Goal: Task Accomplishment & Management: Complete application form

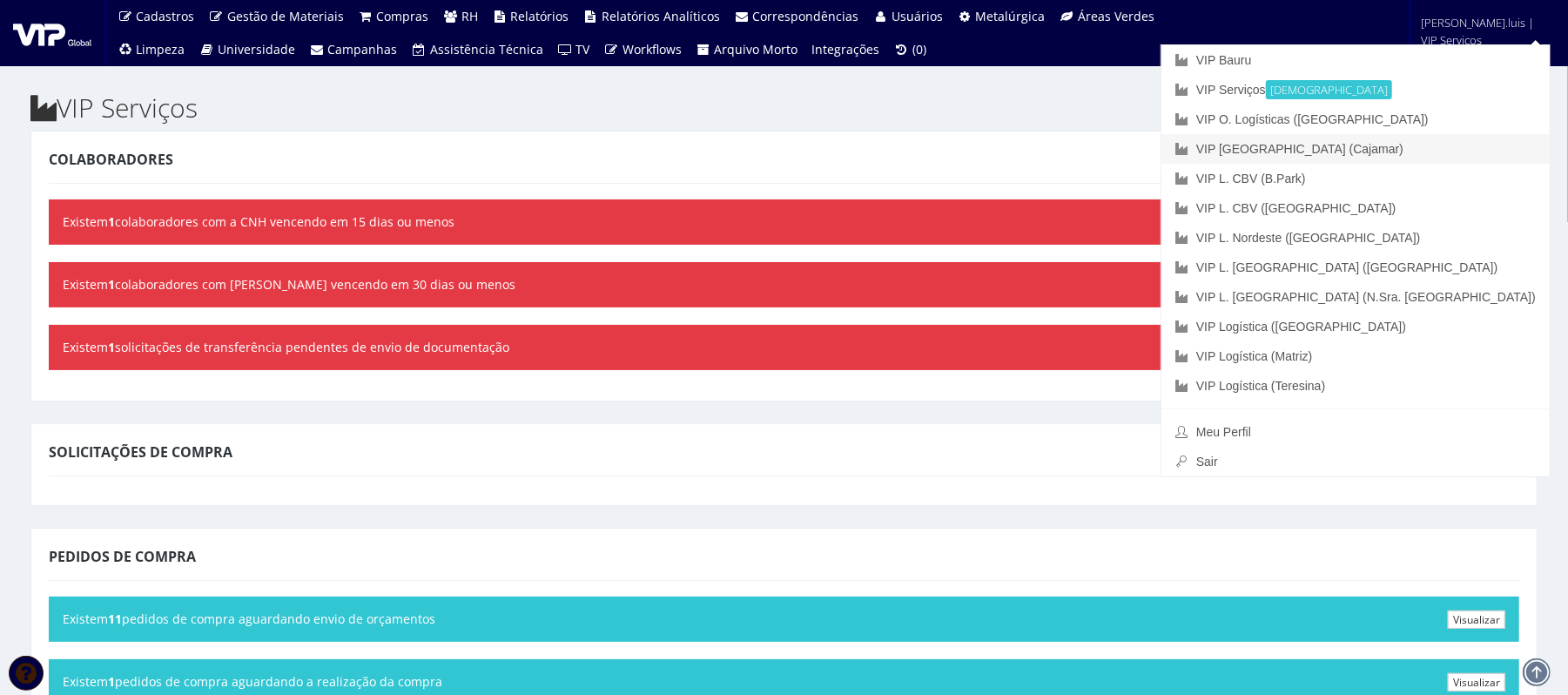
click at [1426, 143] on link "VIP [GEOGRAPHIC_DATA] (Cajamar)" at bounding box center [1355, 149] width 388 height 30
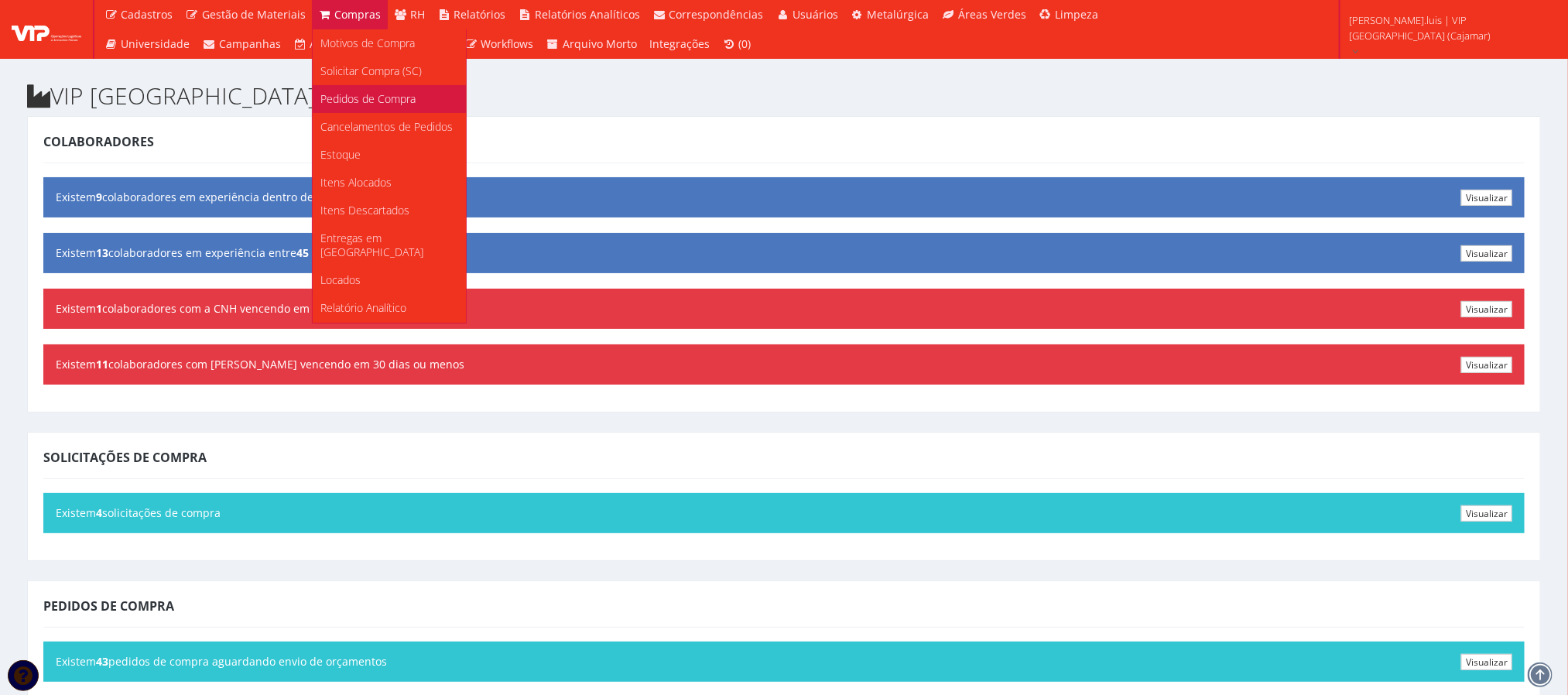
click at [349, 95] on span "Pedidos de Compra" at bounding box center [368, 99] width 95 height 15
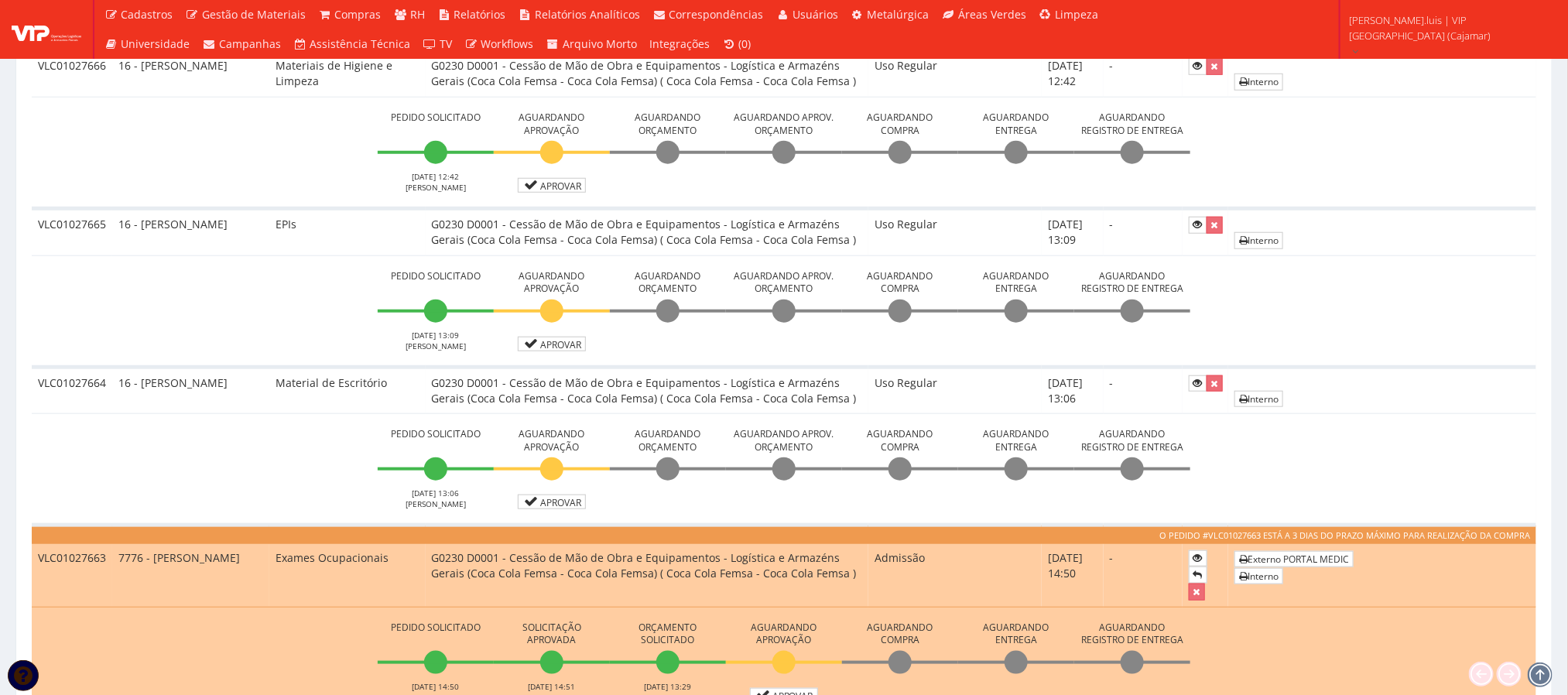
scroll to position [637, 0]
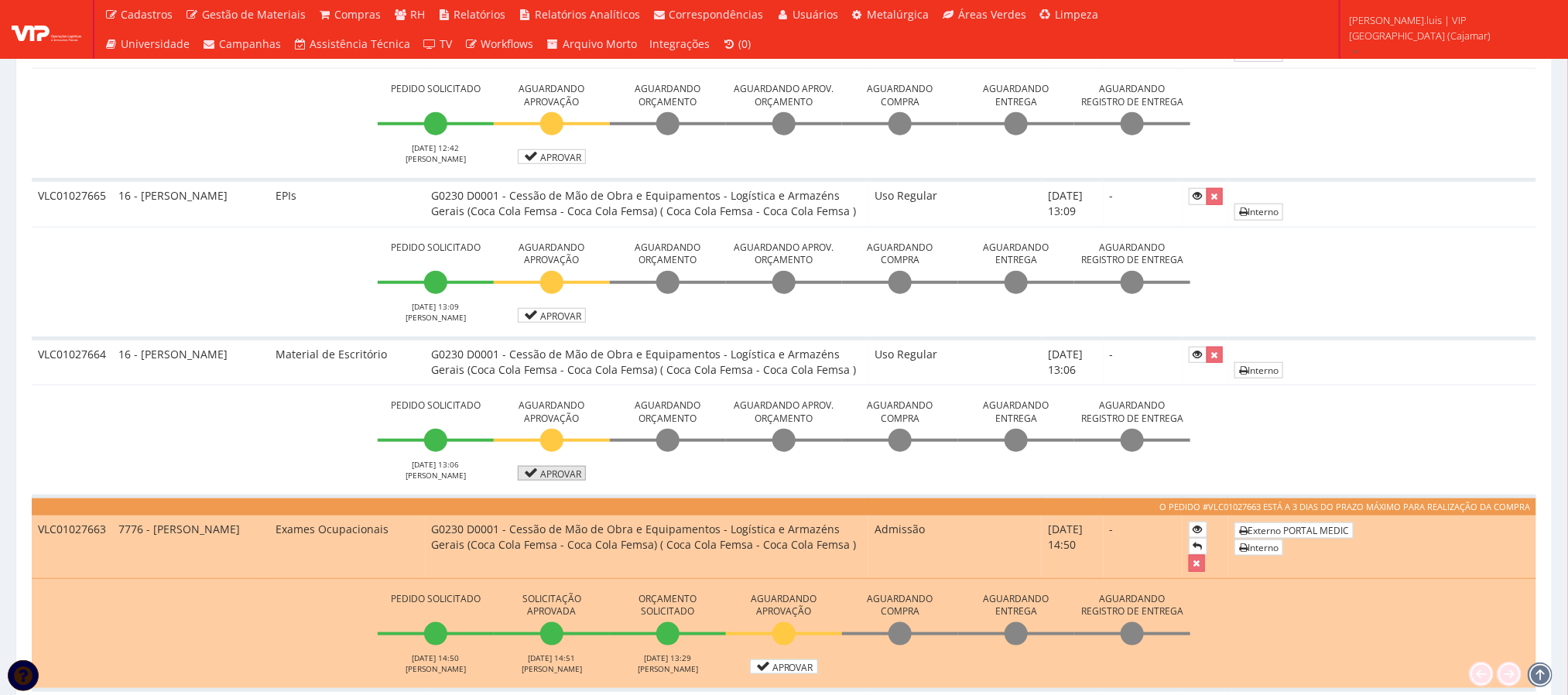
click at [546, 477] on link "Aprovar" at bounding box center [552, 474] width 68 height 15
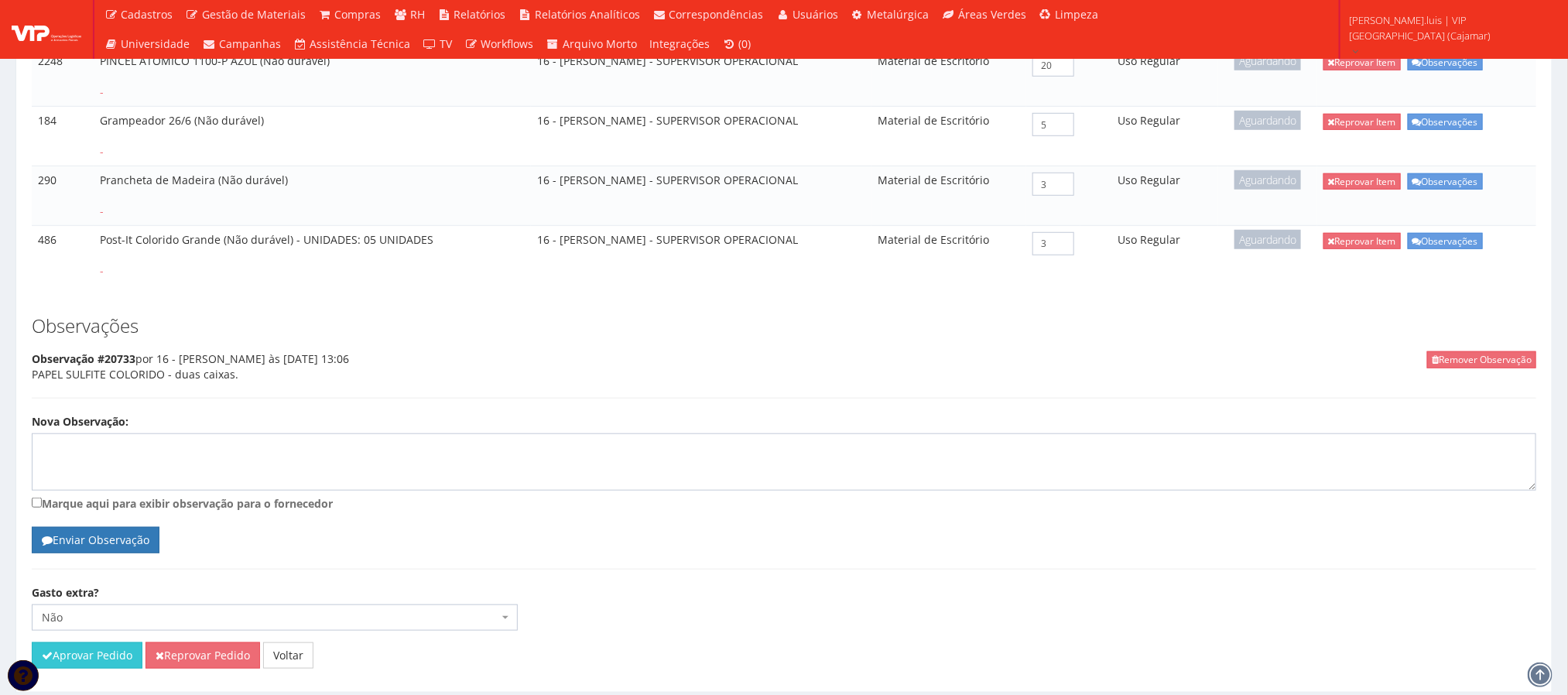
scroll to position [599, 0]
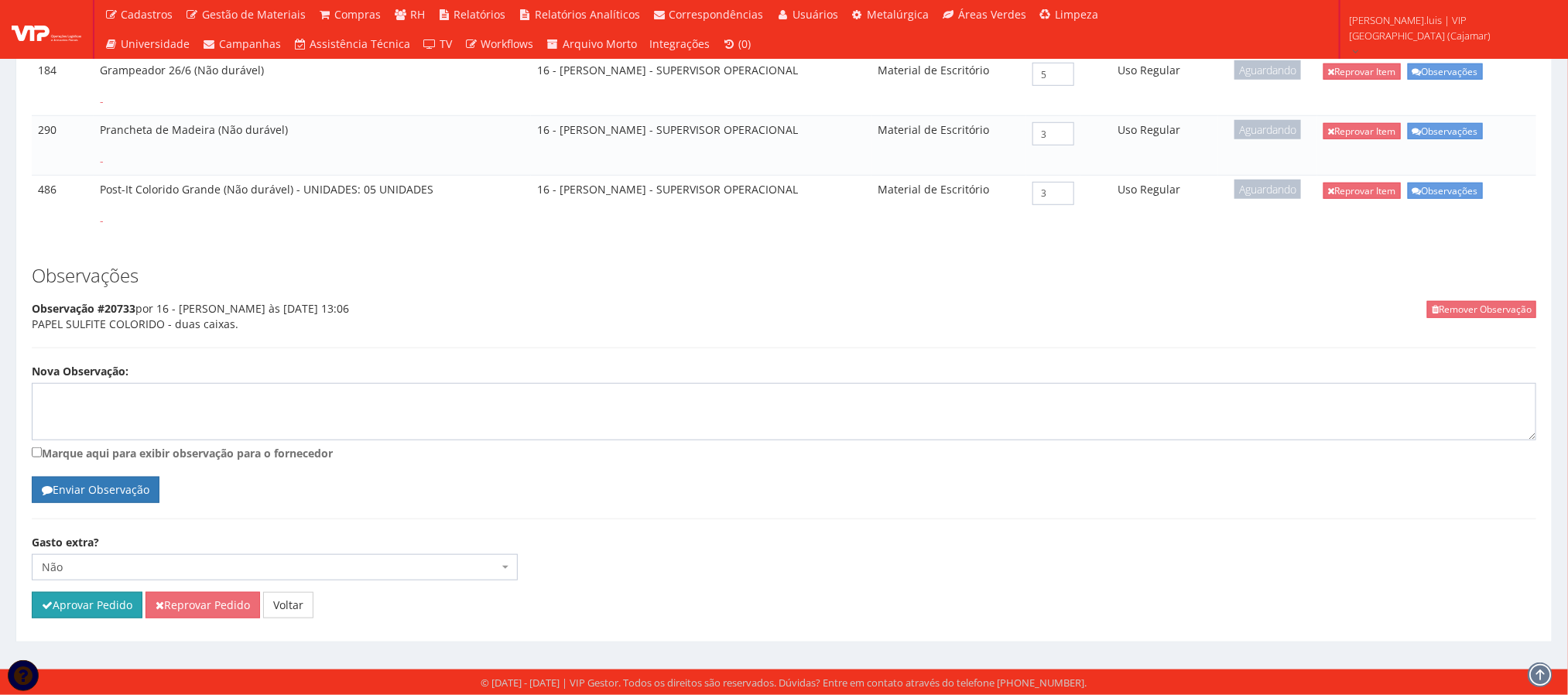
click at [93, 596] on button "Aprovar Pedido" at bounding box center [87, 606] width 111 height 26
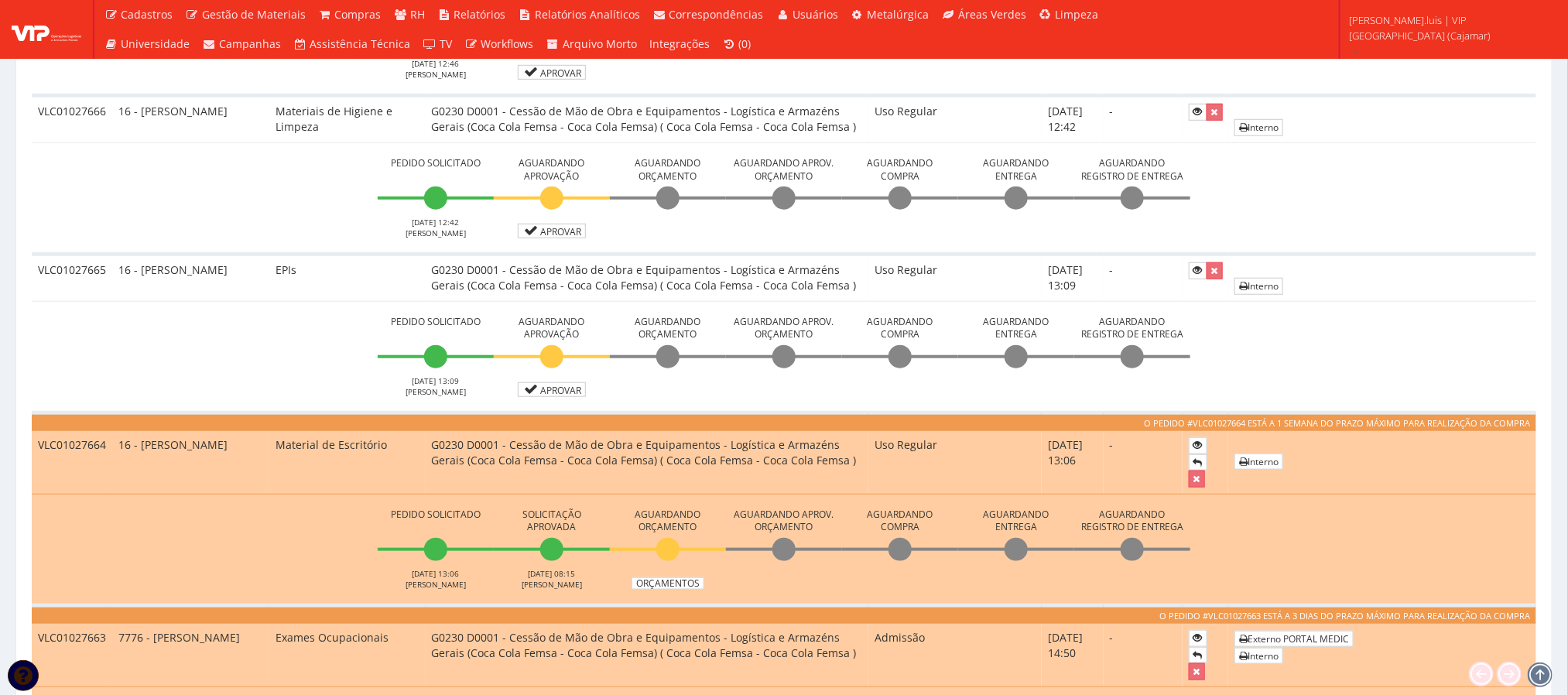
scroll to position [579, 0]
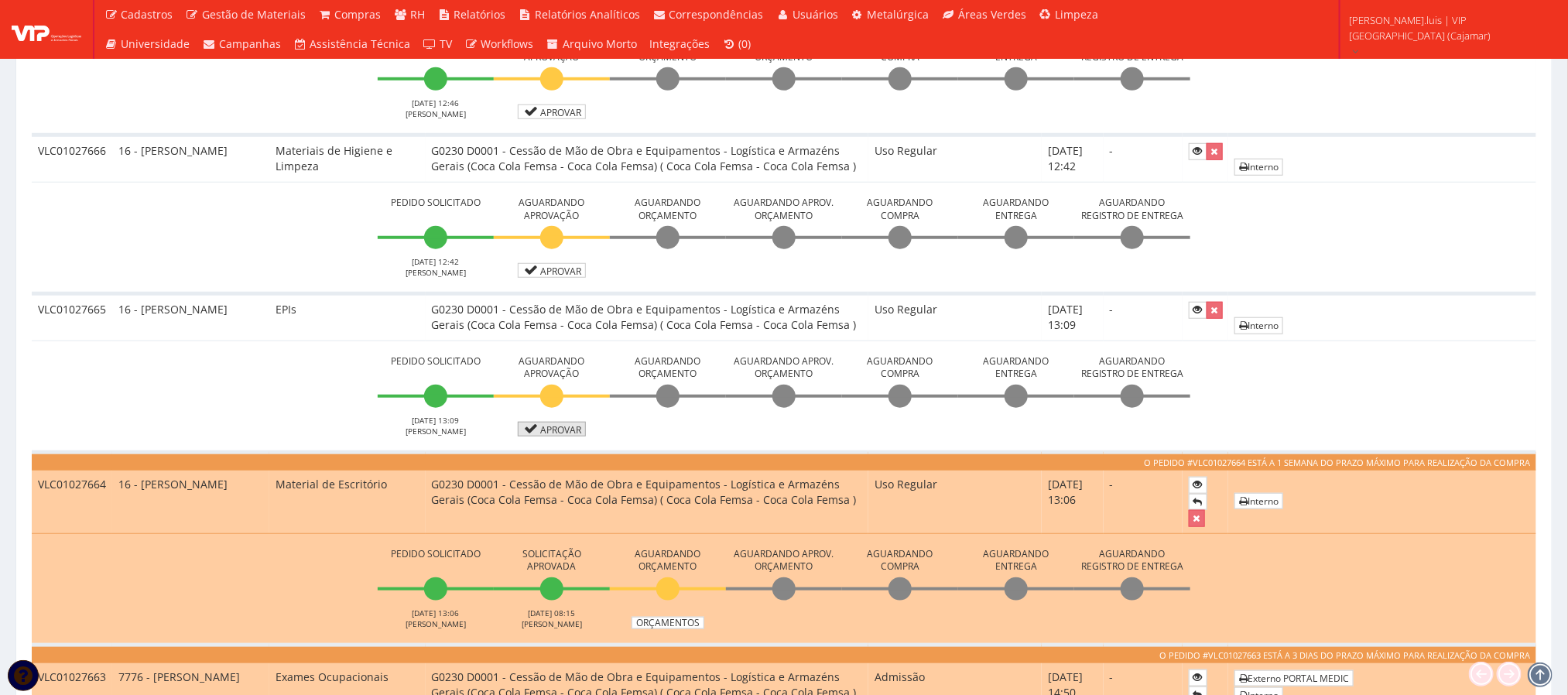
click at [565, 435] on link "Aprovar" at bounding box center [552, 430] width 68 height 15
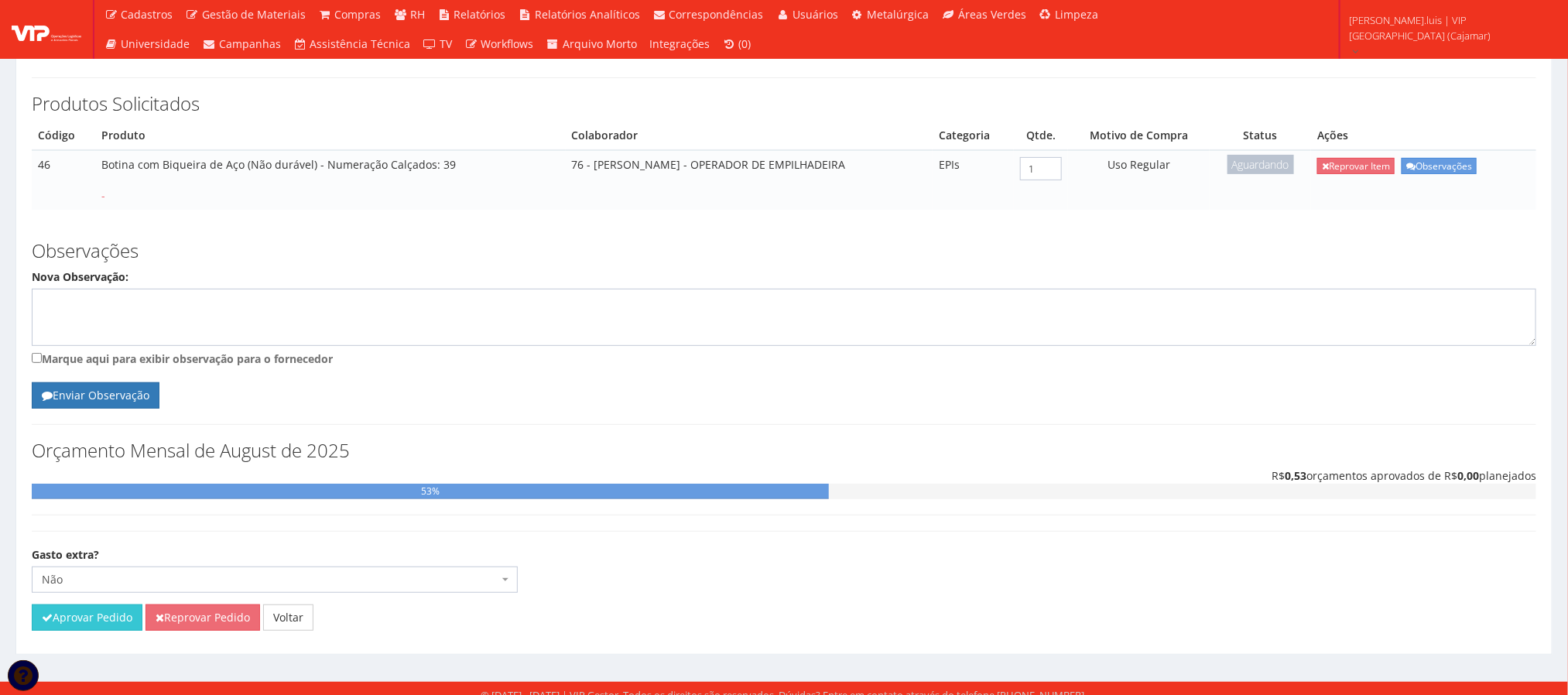
scroll to position [216, 0]
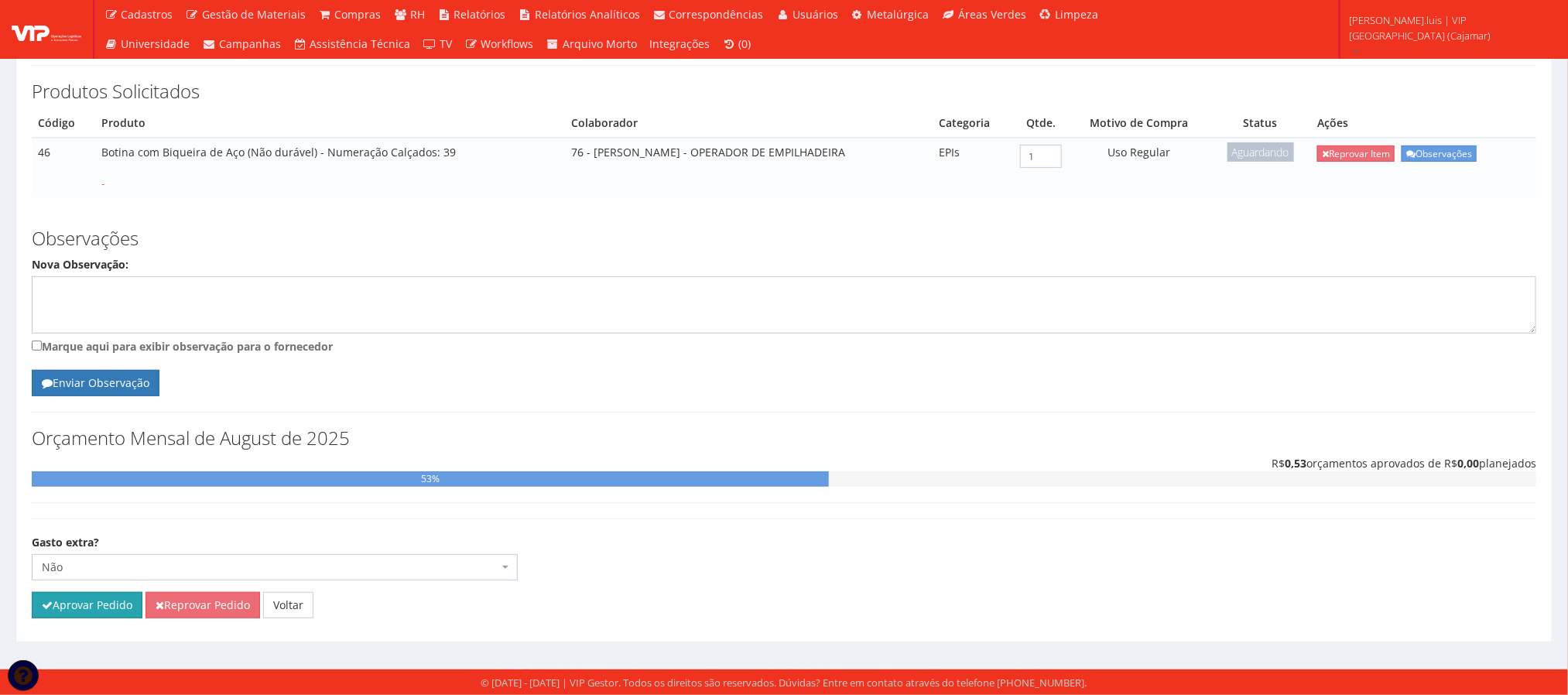
click at [93, 607] on button "Aprovar Pedido" at bounding box center [87, 606] width 111 height 26
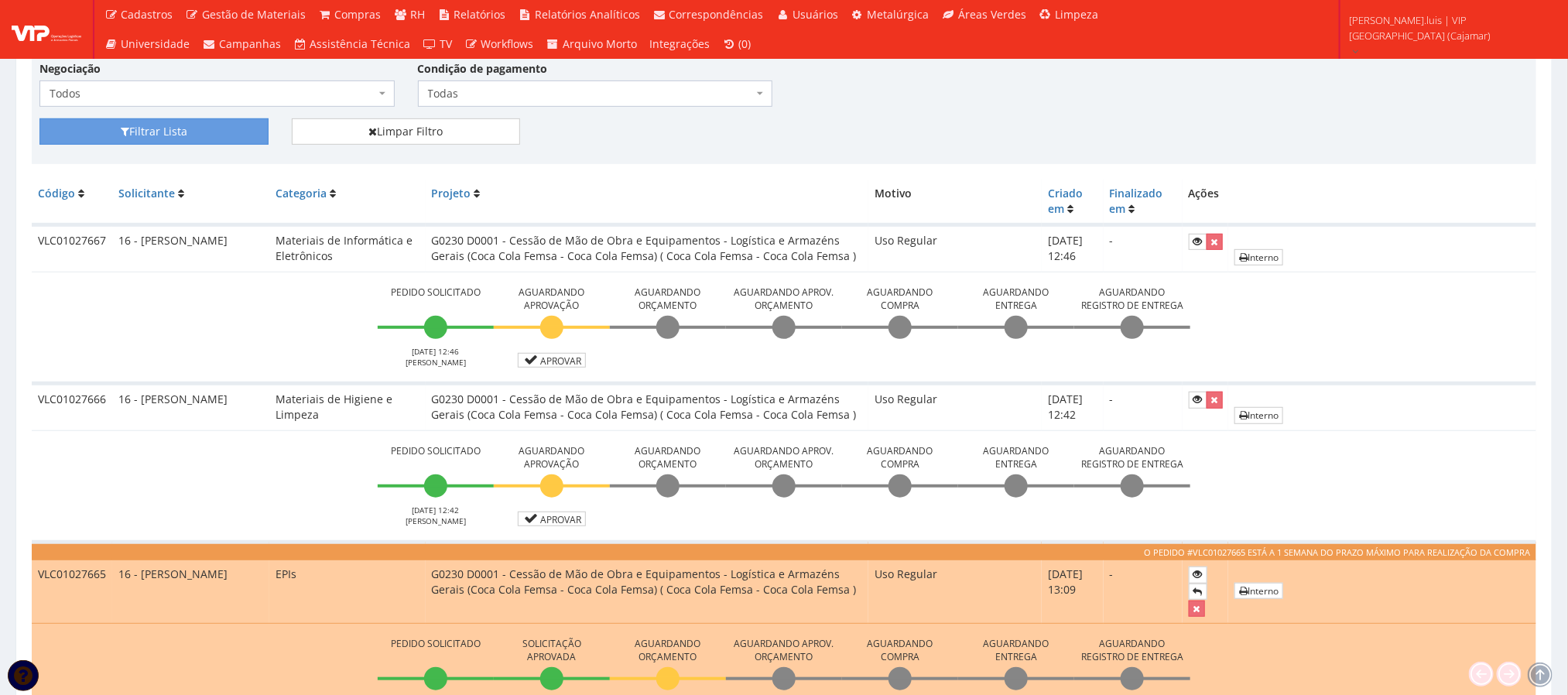
scroll to position [341, 0]
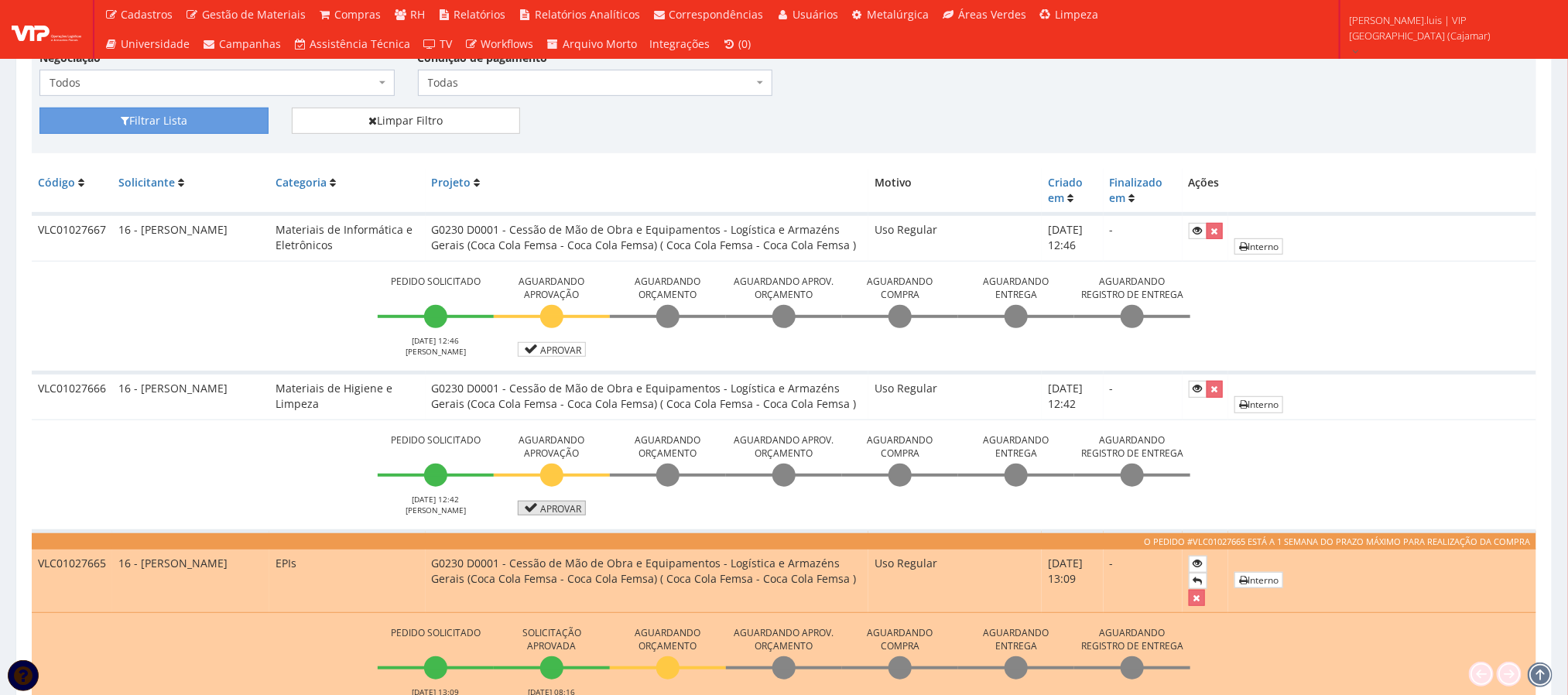
click at [562, 509] on link "Aprovar" at bounding box center [552, 508] width 68 height 15
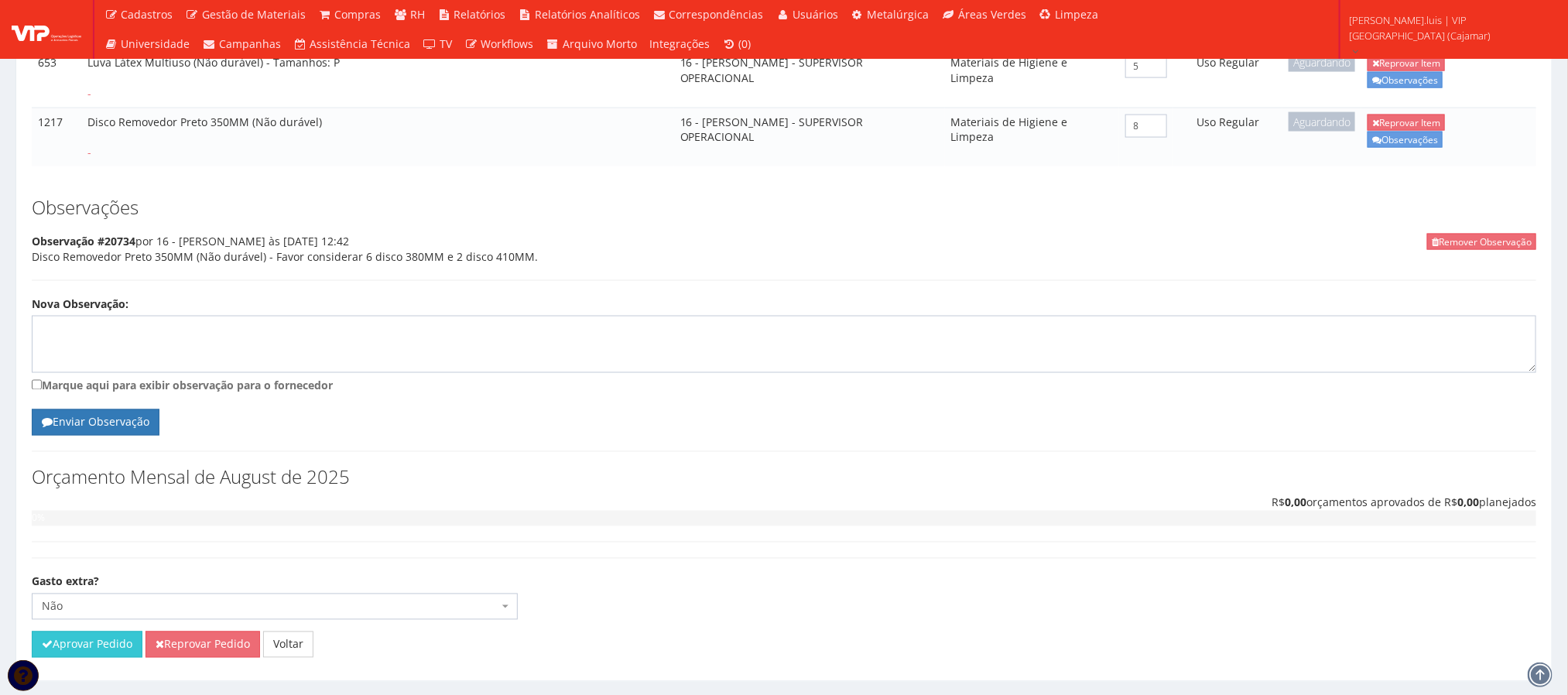
scroll to position [1255, 0]
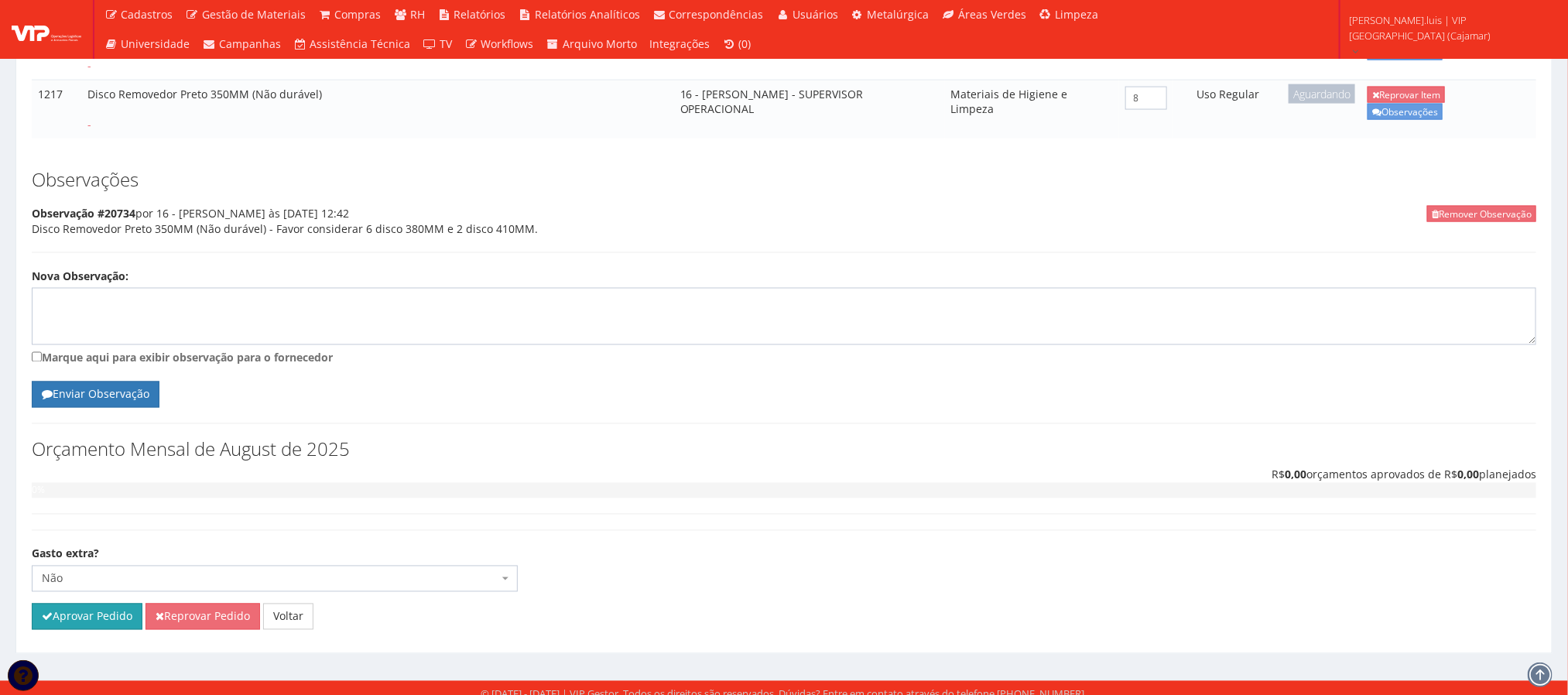
click at [82, 628] on button "Aprovar Pedido" at bounding box center [87, 617] width 111 height 26
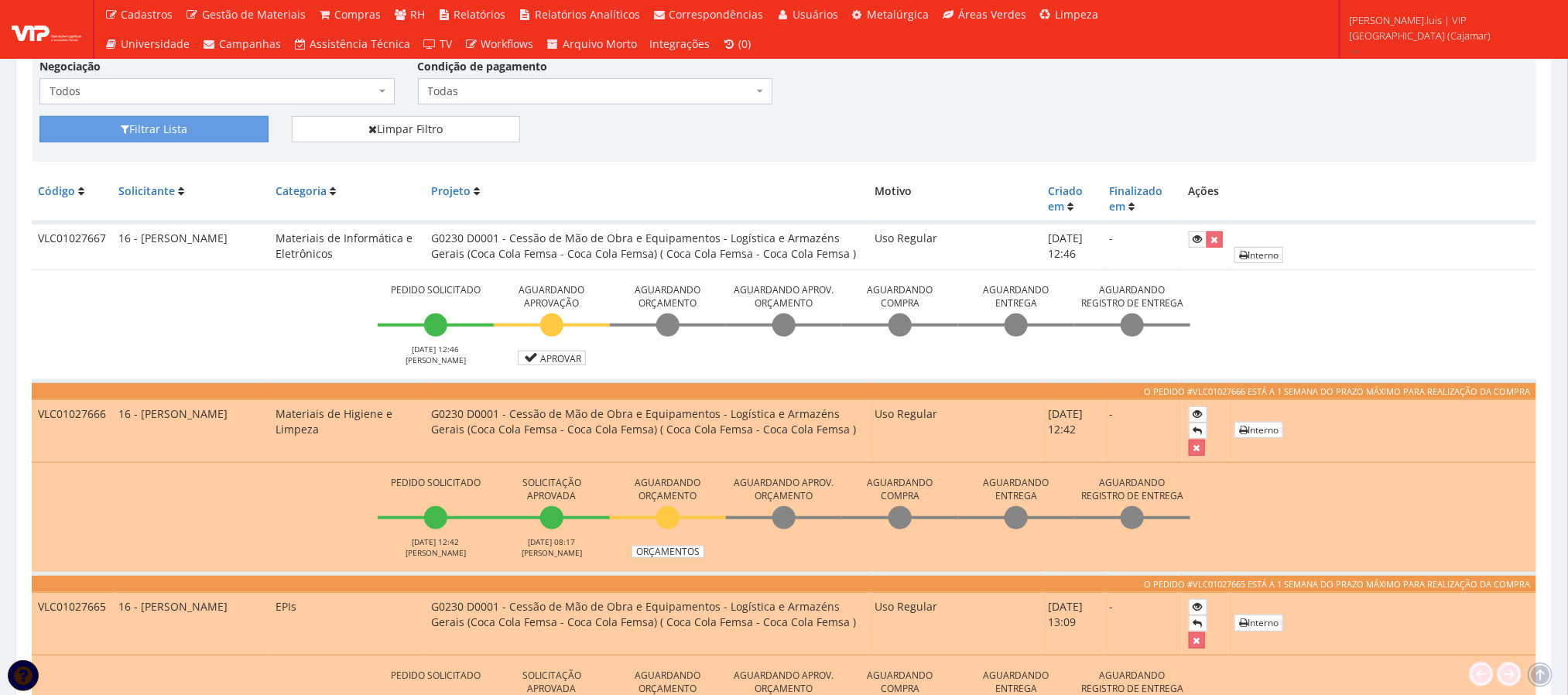
scroll to position [414, 0]
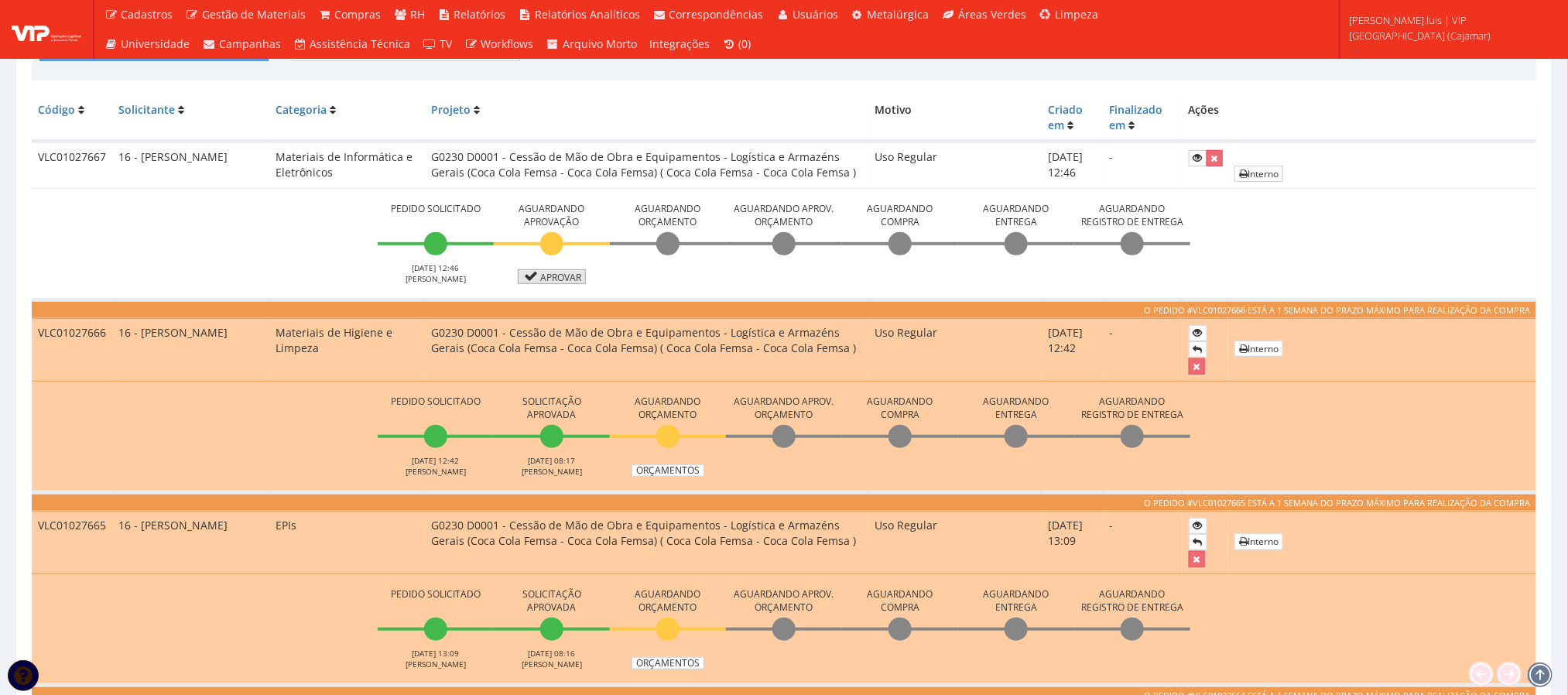
click at [559, 281] on link "Aprovar" at bounding box center [552, 277] width 68 height 15
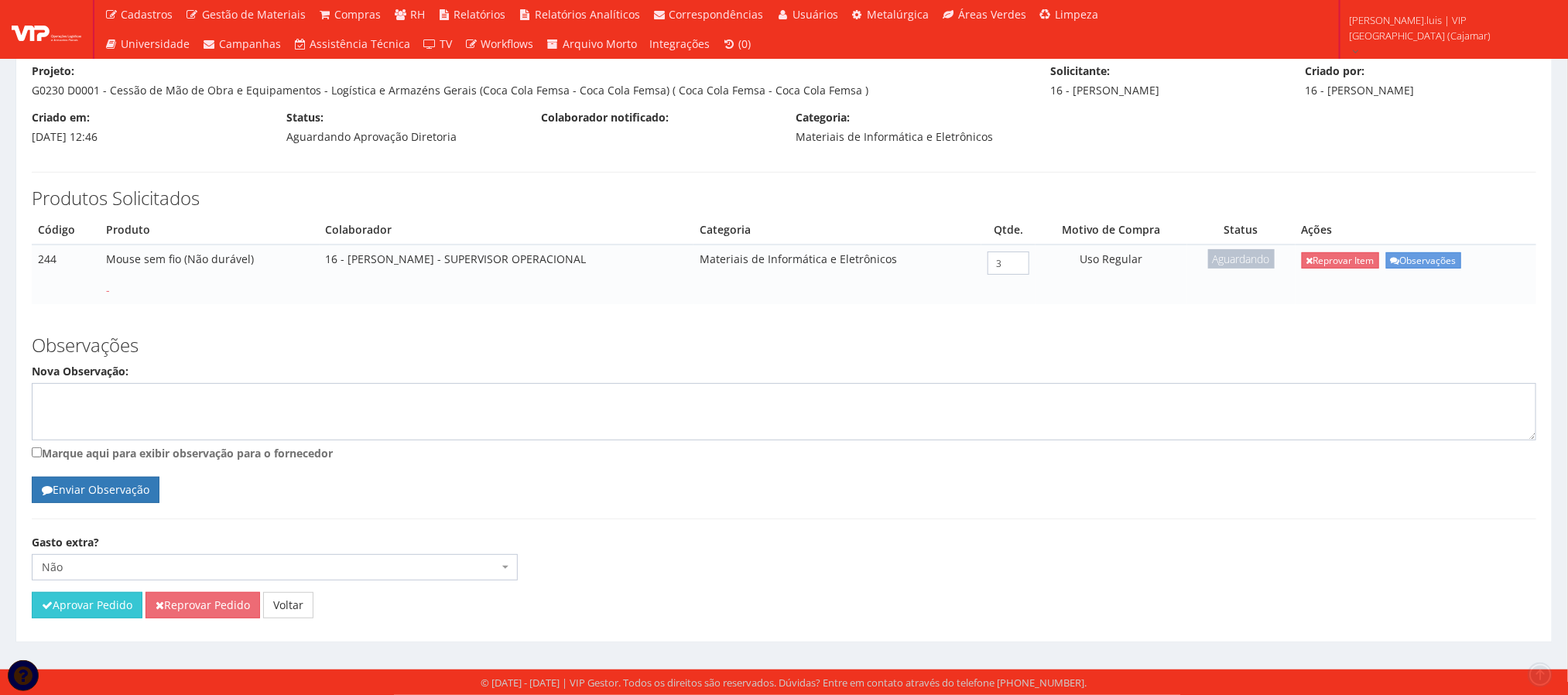
scroll to position [109, 0]
click at [87, 613] on button "Aprovar Pedido" at bounding box center [87, 606] width 111 height 26
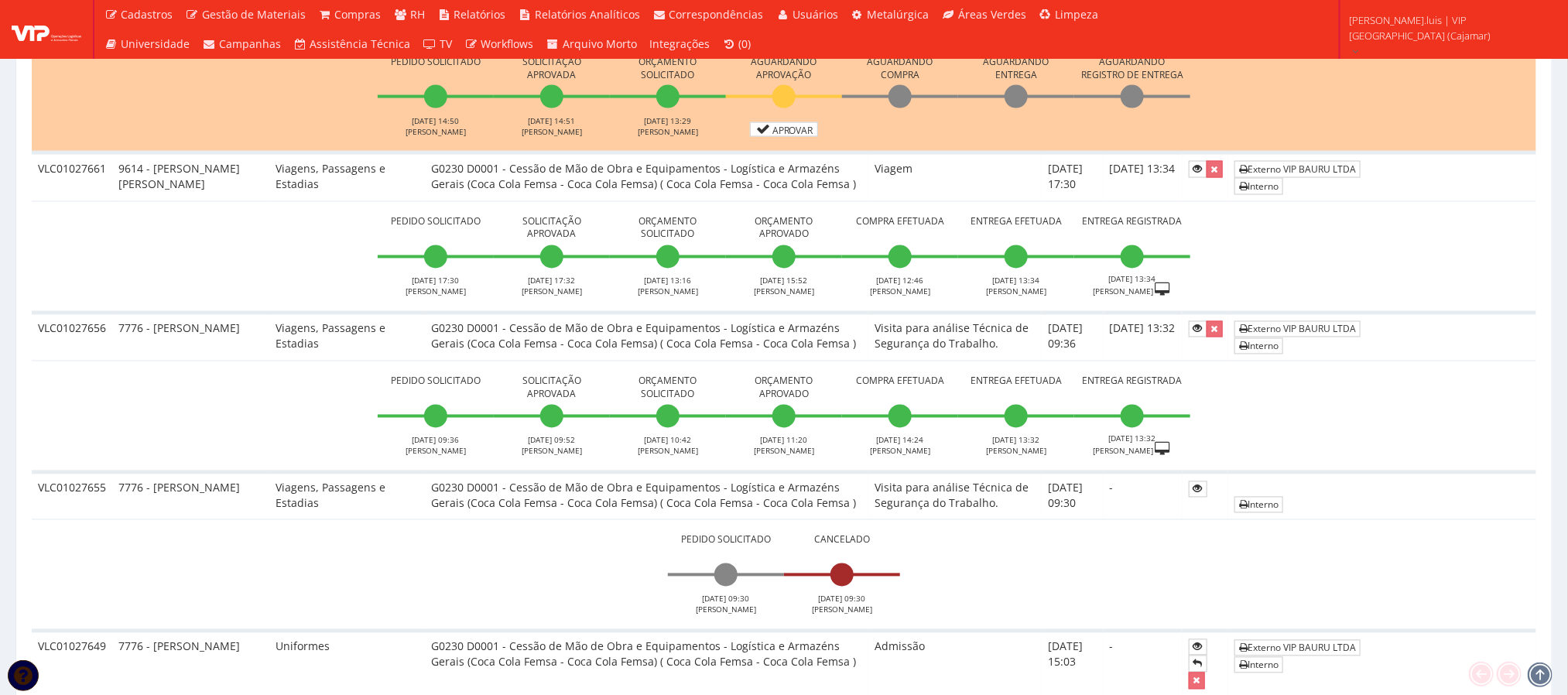
scroll to position [1371, 0]
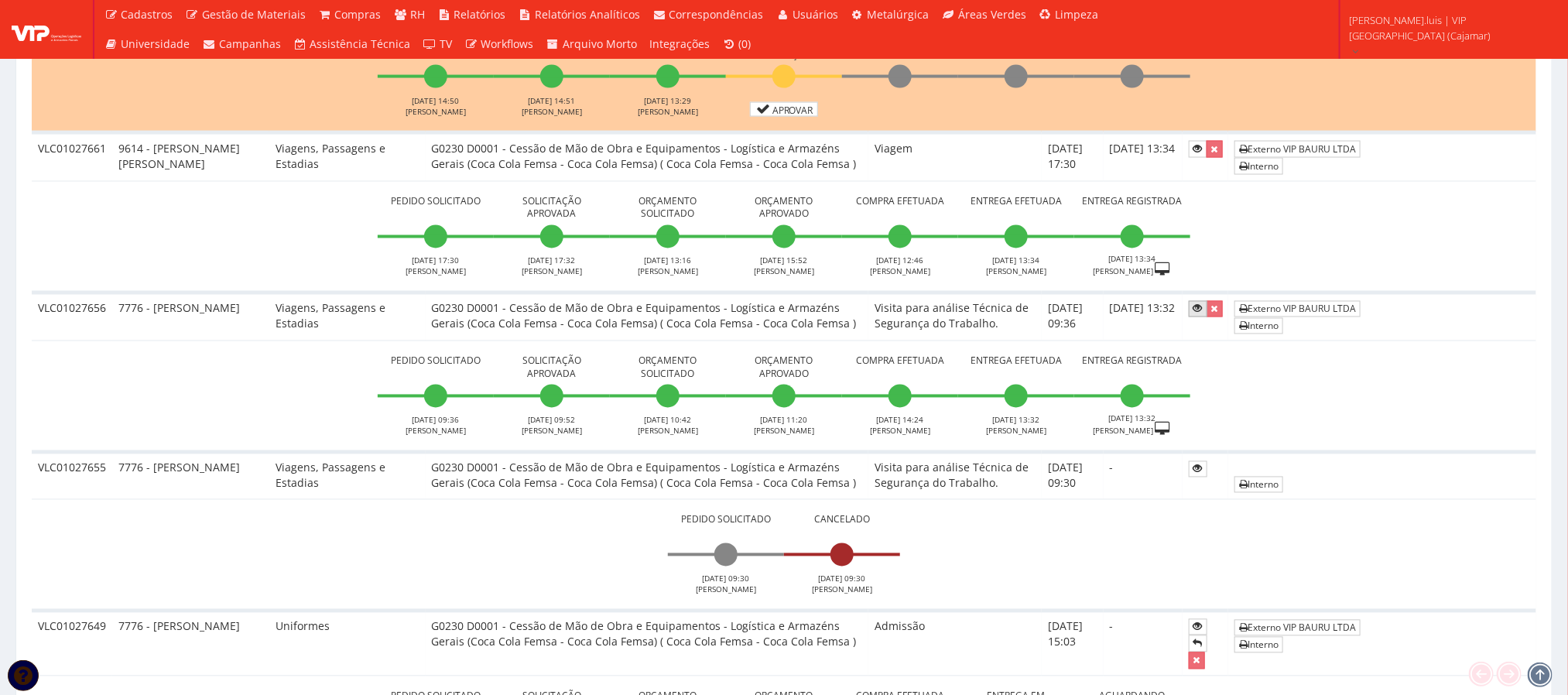
click at [1194, 314] on icon at bounding box center [1198, 308] width 9 height 11
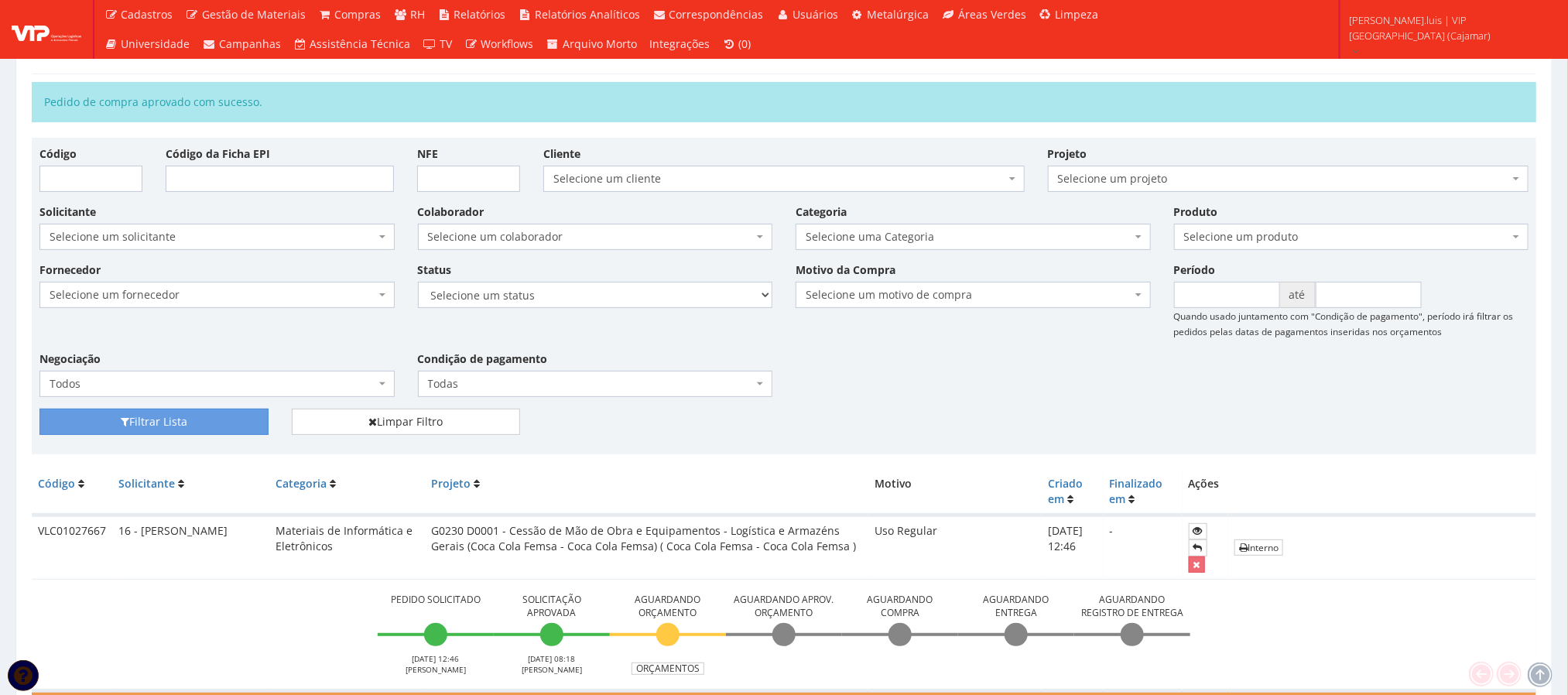
scroll to position [0, 0]
